Goal: Check status: Check status

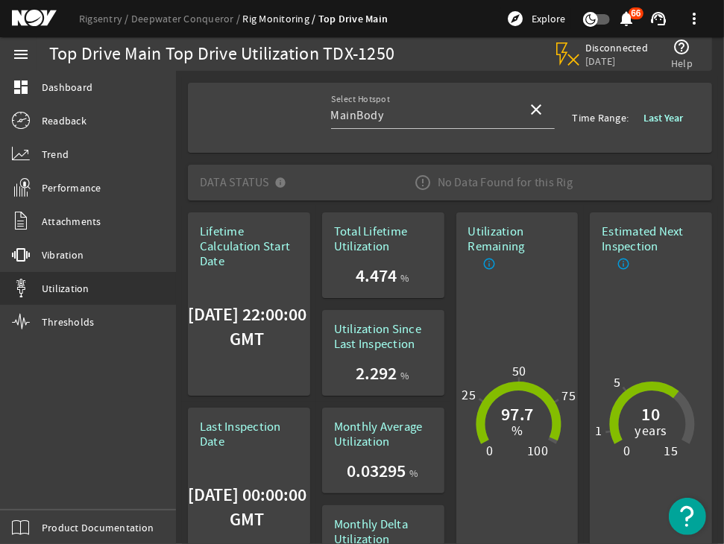
scroll to position [715, 0]
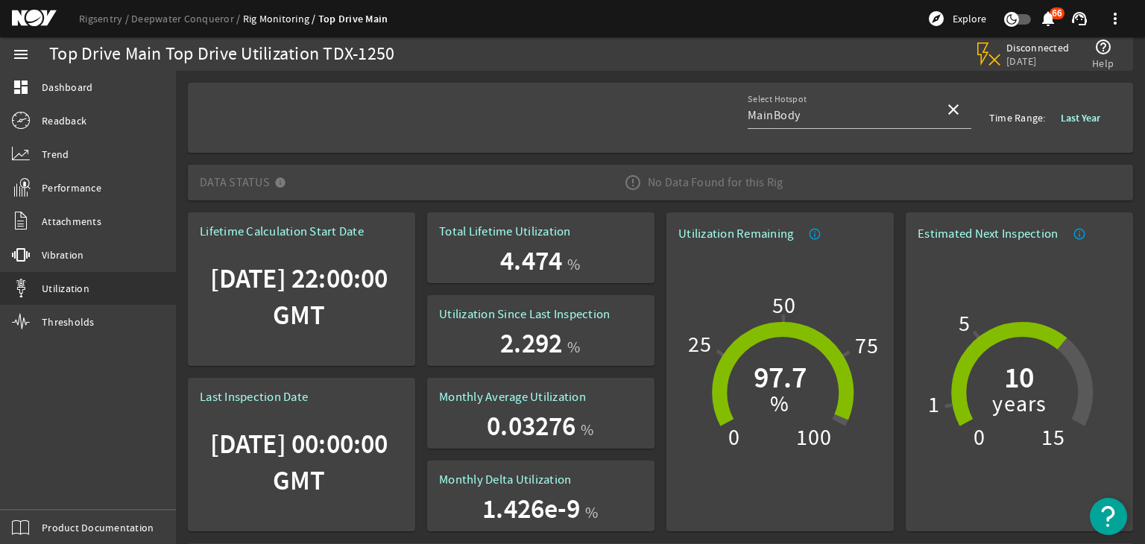
click at [1073, 128] on span at bounding box center [1080, 118] width 63 height 36
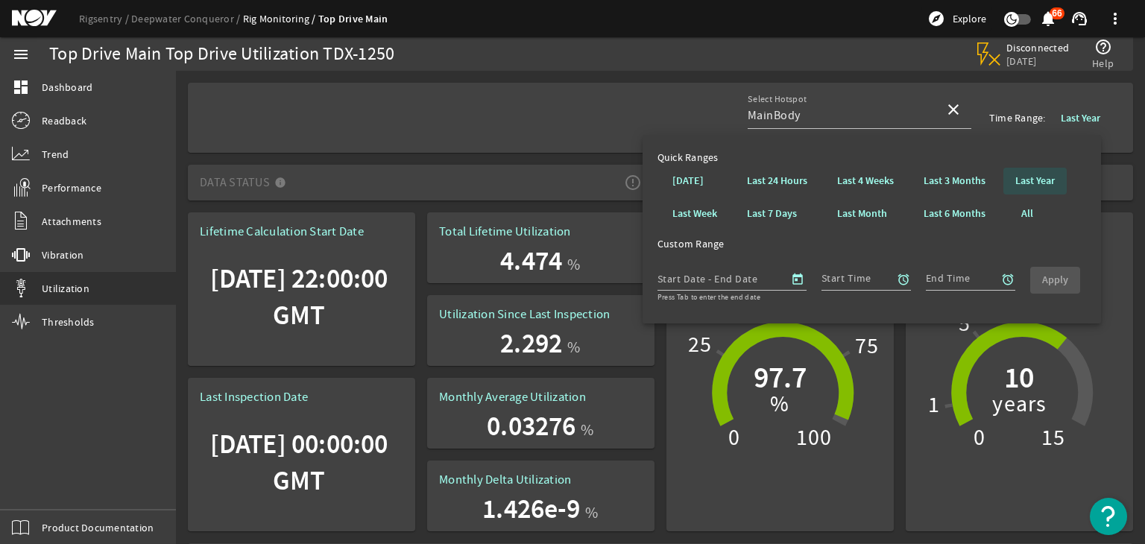
click at [1029, 179] on b "Last Year" at bounding box center [1035, 181] width 40 height 15
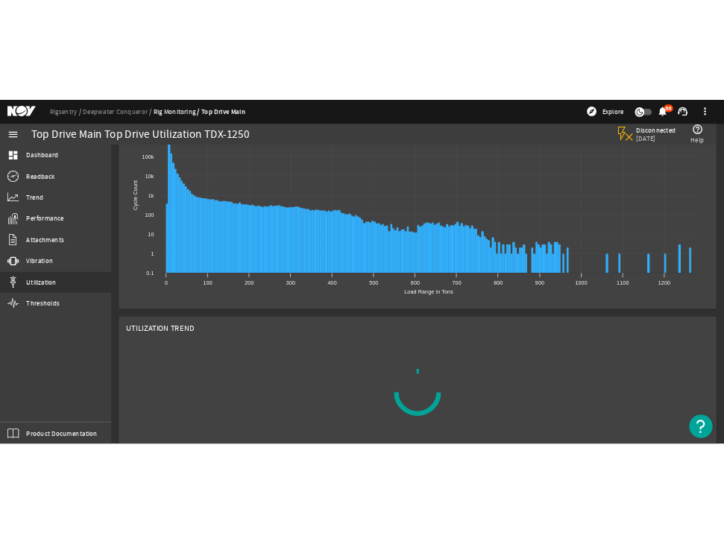
scroll to position [557, 0]
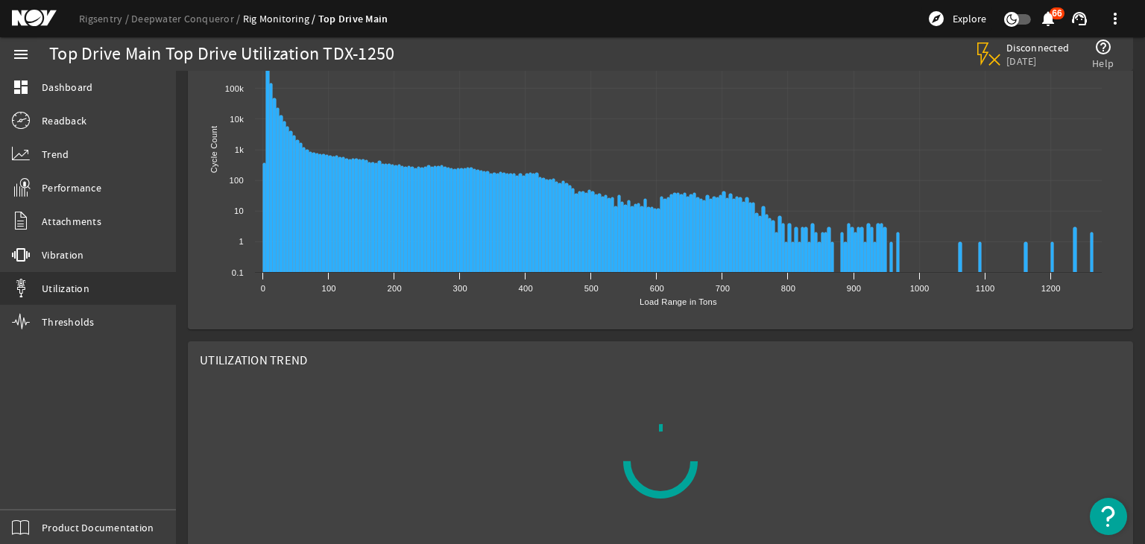
drag, startPoint x: 601, startPoint y: 364, endPoint x: 644, endPoint y: 356, distance: 44.0
click at [644, 356] on mat-card "Utilization Trend" at bounding box center [660, 446] width 945 height 210
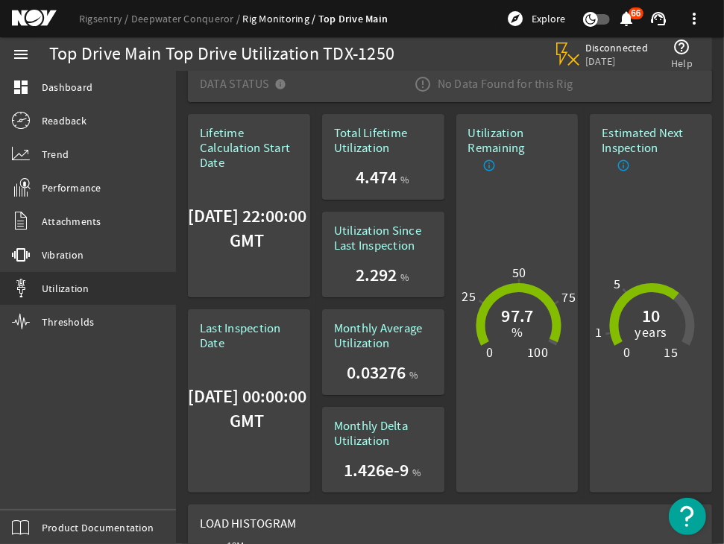
scroll to position [0, 0]
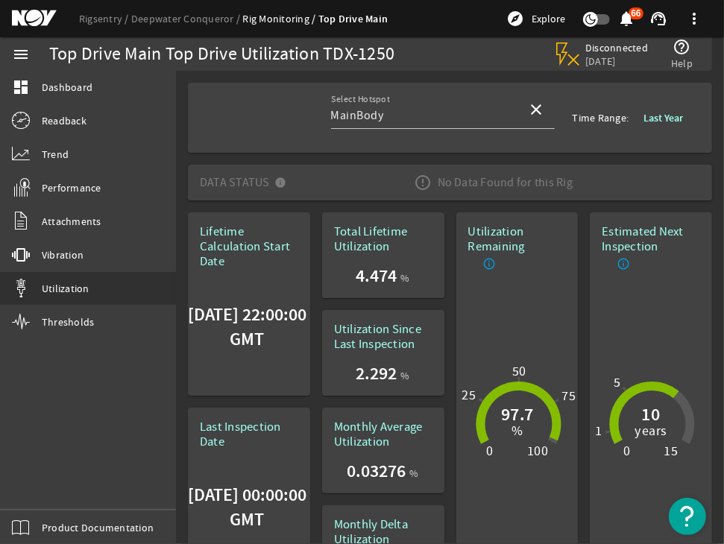
click at [666, 111] on b "Last Year" at bounding box center [663, 118] width 40 height 14
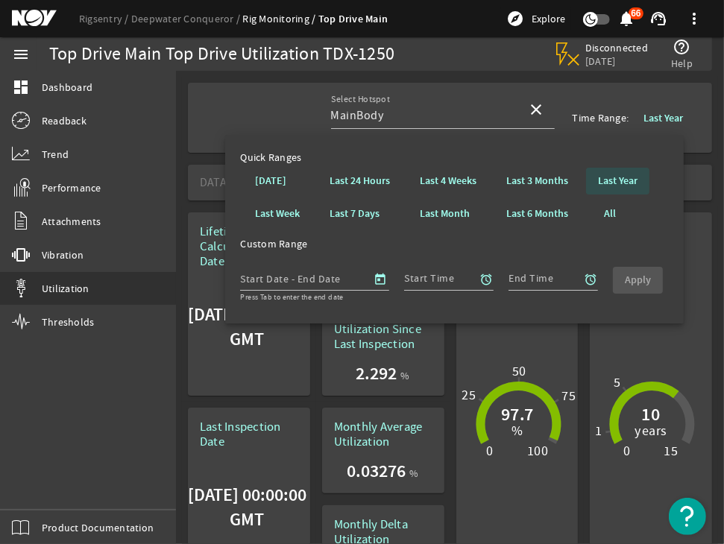
click at [631, 186] on b "Last Year" at bounding box center [618, 181] width 40 height 15
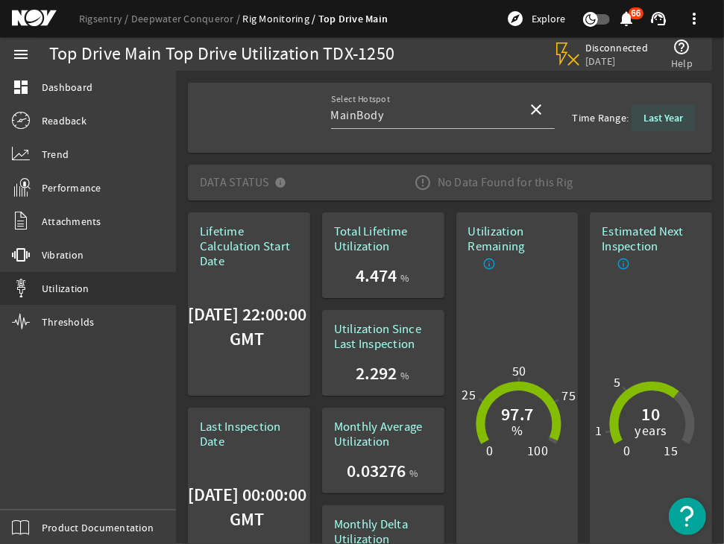
click at [648, 110] on span at bounding box center [662, 118] width 63 height 36
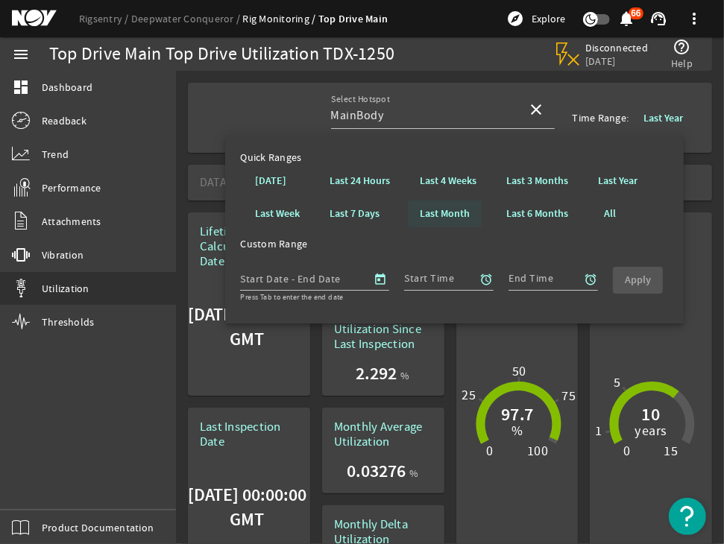
click at [437, 213] on b "Last Month" at bounding box center [445, 213] width 50 height 15
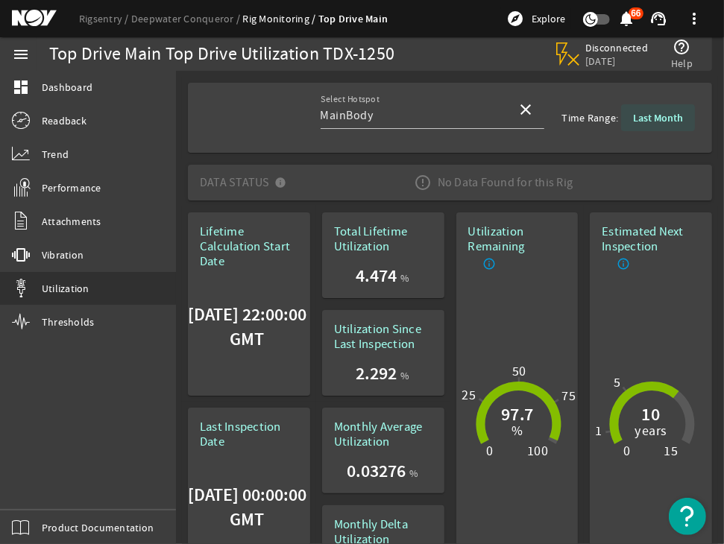
click at [651, 120] on b "Last Month" at bounding box center [658, 118] width 50 height 14
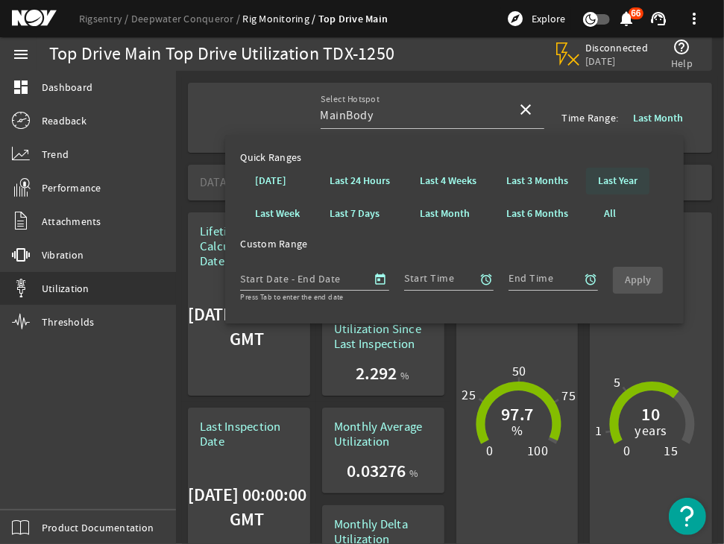
click at [625, 186] on b "Last Year" at bounding box center [618, 181] width 40 height 15
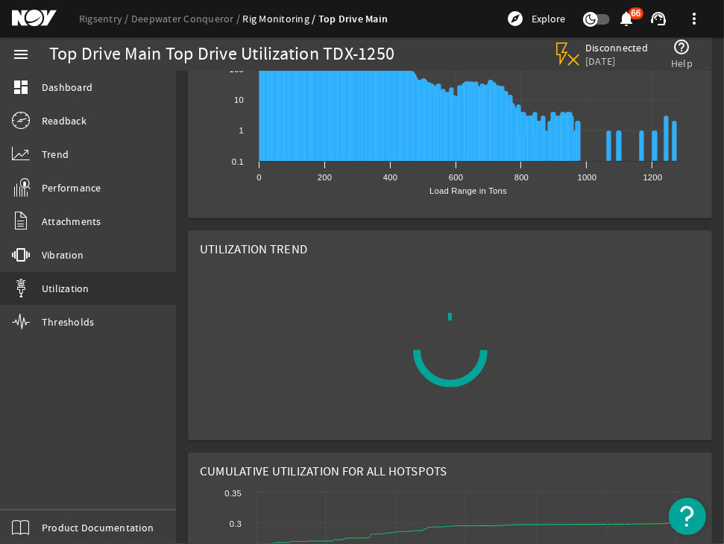
scroll to position [710, 0]
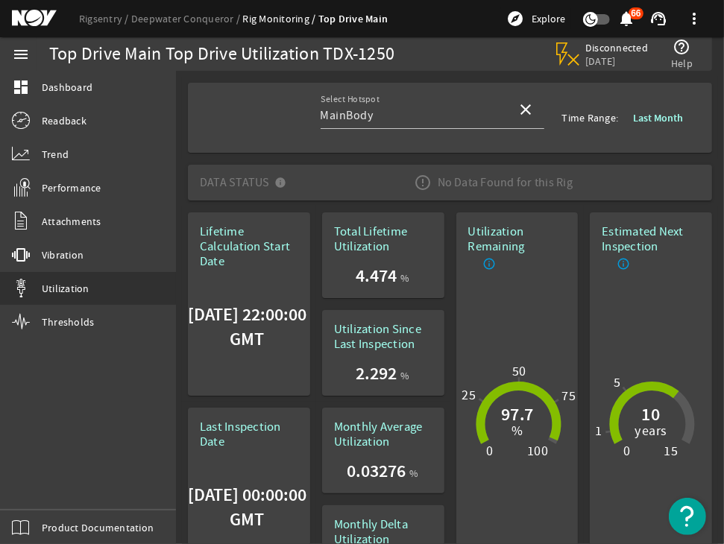
click at [483, 268] on mat-icon "info_outline" at bounding box center [489, 263] width 13 height 13
click at [460, 269] on div at bounding box center [362, 272] width 724 height 544
click at [649, 123] on b "Last Month" at bounding box center [658, 118] width 50 height 14
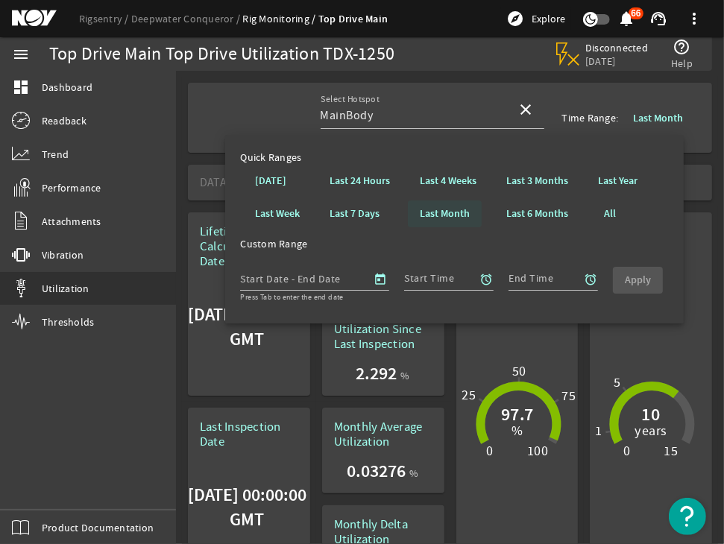
click at [435, 224] on span at bounding box center [445, 214] width 74 height 36
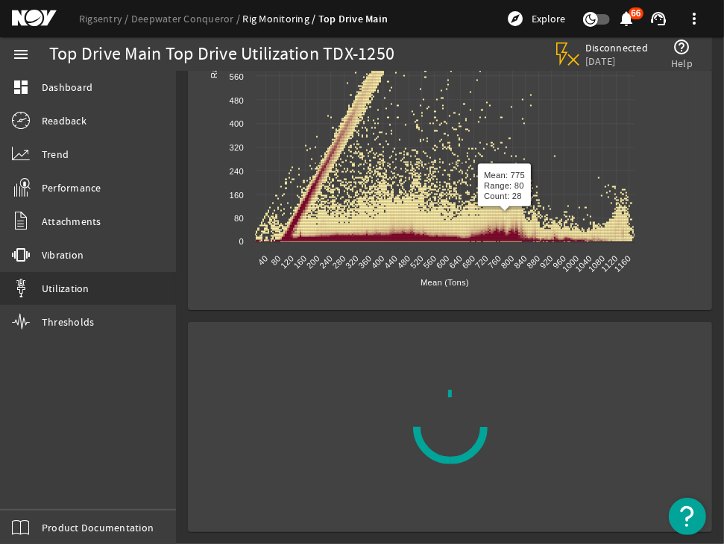
scroll to position [1849, 0]
click at [444, 454] on div at bounding box center [450, 427] width 85 height 85
click at [444, 454] on circle at bounding box center [449, 427] width 70 height 70
click at [444, 454] on div at bounding box center [449, 426] width 89 height 89
click at [444, 454] on circle at bounding box center [450, 427] width 94 height 94
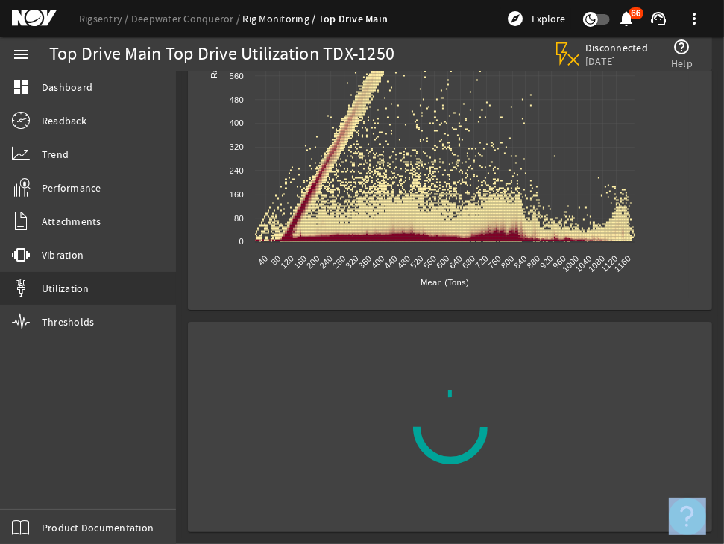
click at [444, 454] on div at bounding box center [449, 426] width 83 height 83
click at [444, 454] on circle at bounding box center [449, 426] width 77 height 77
click at [444, 454] on circle at bounding box center [449, 426] width 81 height 81
click at [444, 454] on circle at bounding box center [449, 427] width 92 height 92
click at [444, 454] on circle at bounding box center [450, 427] width 94 height 94
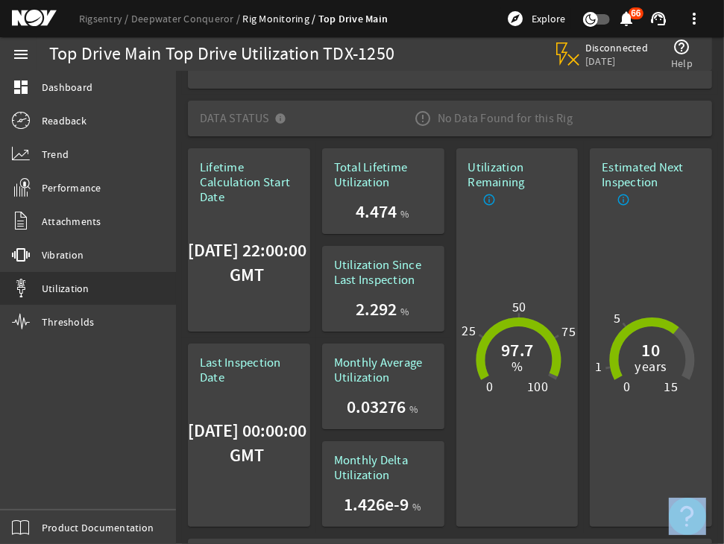
scroll to position [0, 0]
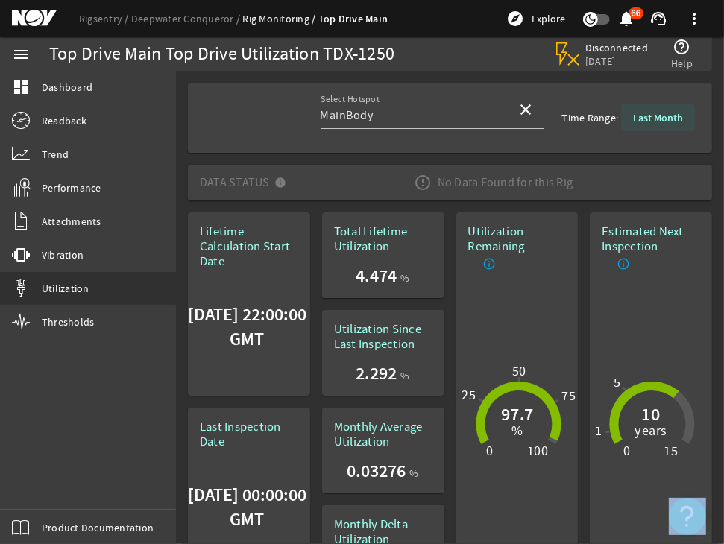
click at [653, 121] on b "Last Month" at bounding box center [658, 118] width 50 height 14
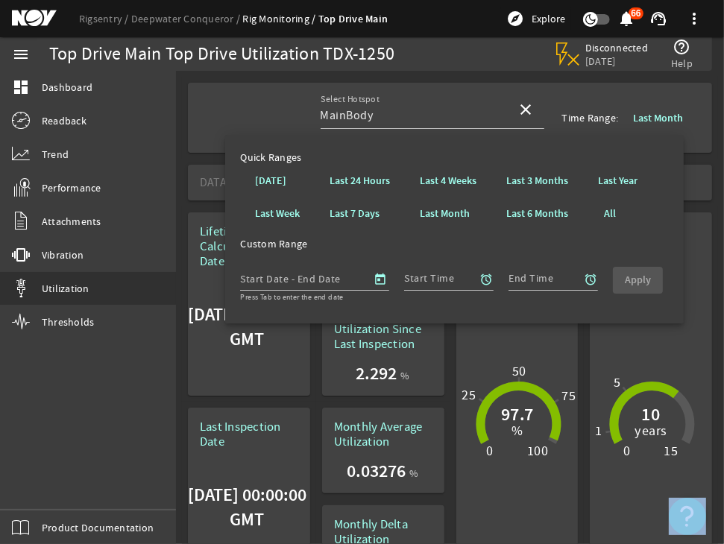
click at [622, 179] on b "Last Year" at bounding box center [618, 181] width 40 height 15
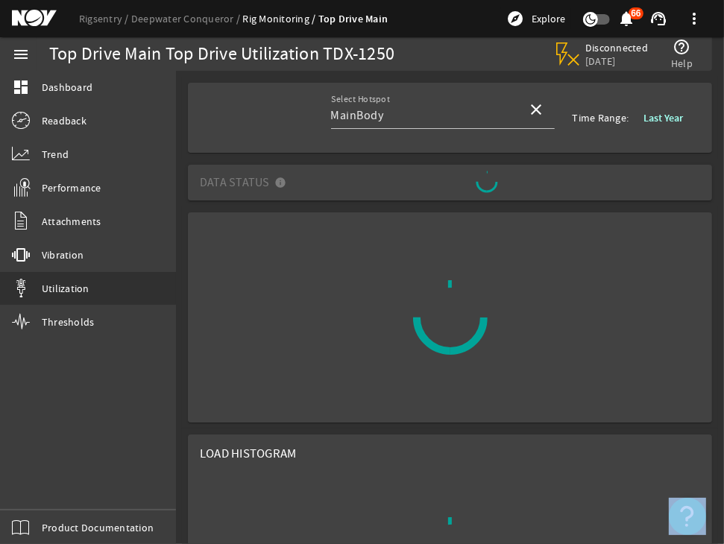
scroll to position [195, 0]
